Goal: Information Seeking & Learning: Learn about a topic

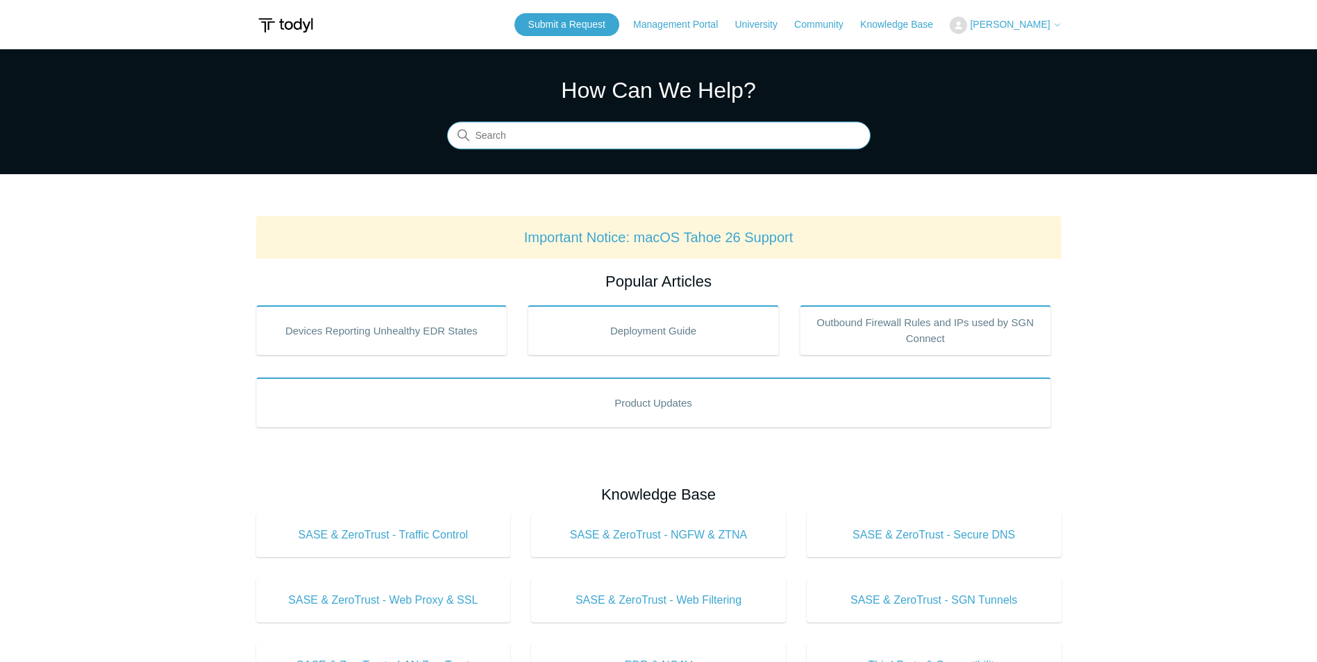
click at [612, 142] on input "Search" at bounding box center [659, 136] width 424 height 28
type input "ADobe professional"
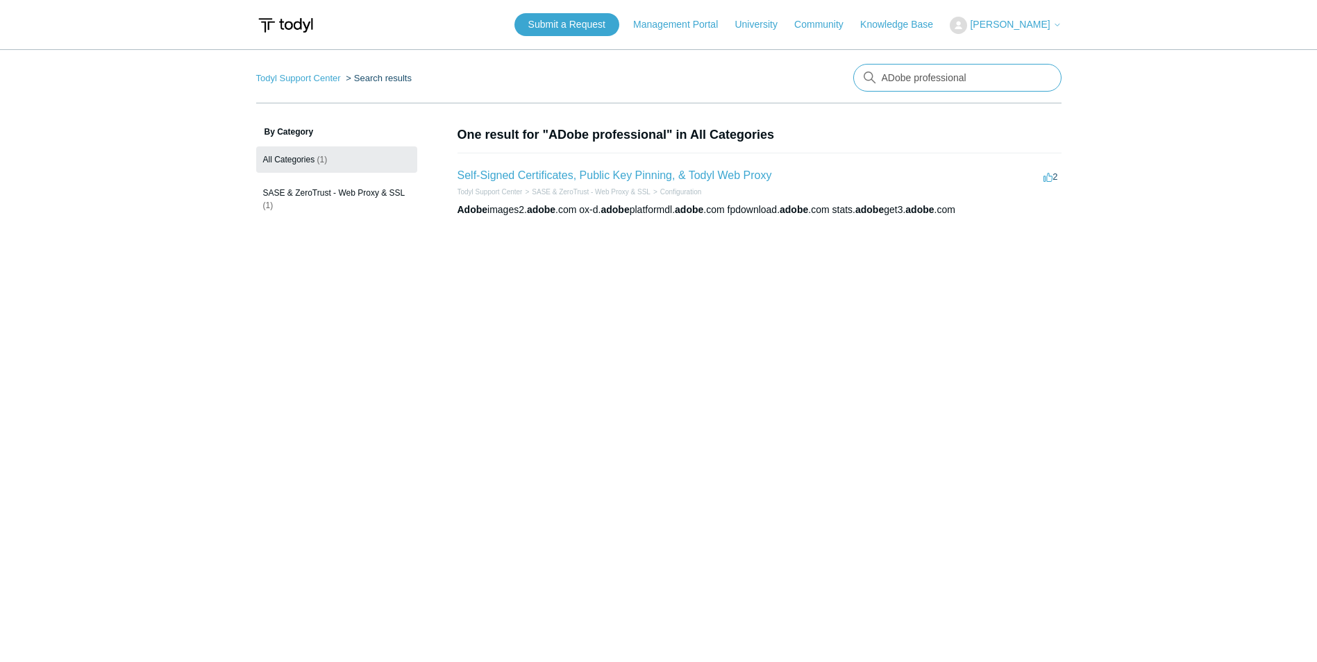
drag, startPoint x: 917, startPoint y: 79, endPoint x: 1067, endPoint y: 71, distance: 150.9
click at [1067, 72] on main "Todyl Support Center Search results There are no matching results in this help …" at bounding box center [658, 347] width 1317 height 596
type input "ADobe"
click at [617, 174] on link "Self-Signed Certificates, Public Key Pinning, & Todyl Web Proxy" at bounding box center [615, 175] width 315 height 12
